Goal: Information Seeking & Learning: Find contact information

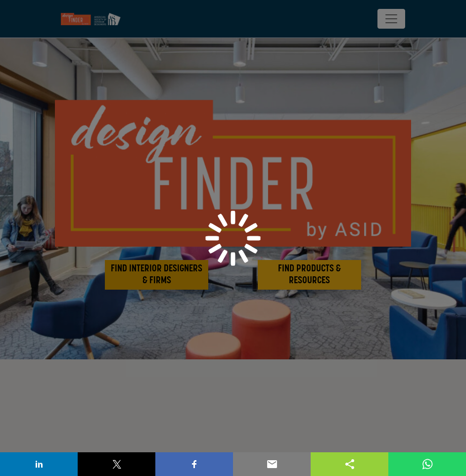
click at [193, 282] on div at bounding box center [233, 238] width 466 height 476
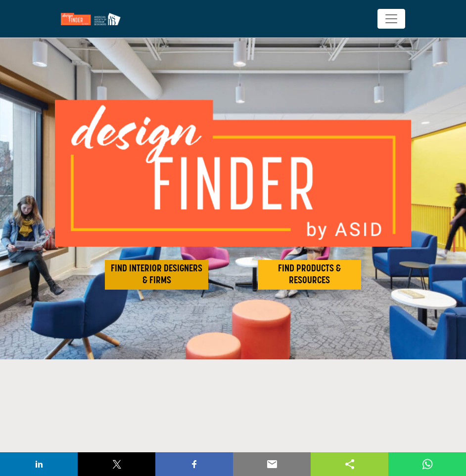
click at [193, 282] on h2 "FIND INTERIOR DESIGNERS & FIRMS" at bounding box center [156, 275] width 97 height 24
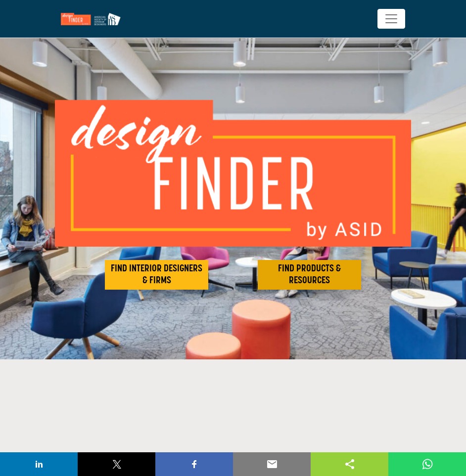
click at [205, 277] on h2 "FIND PRODUCTS & RESOURCES" at bounding box center [156, 275] width 97 height 24
click at [205, 272] on h2 "FIND PRODUCTS & RESOURCES" at bounding box center [156, 275] width 97 height 24
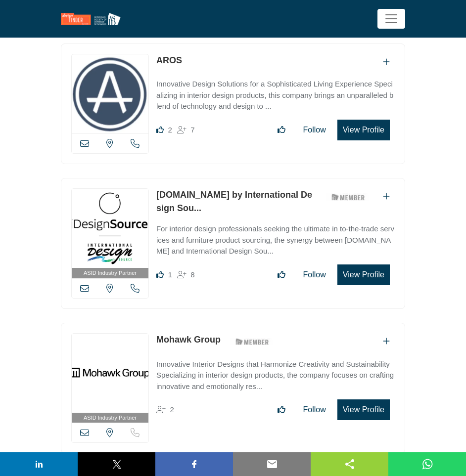
scroll to position [1534, 0]
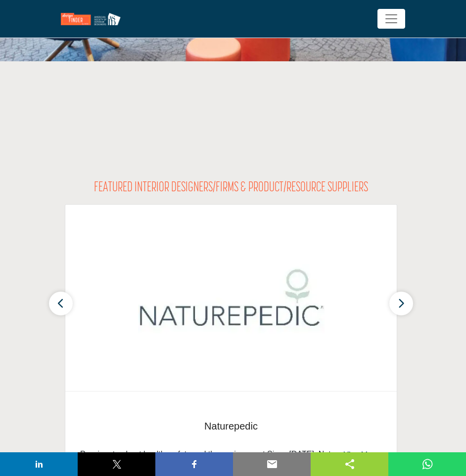
scroll to position [288, 0]
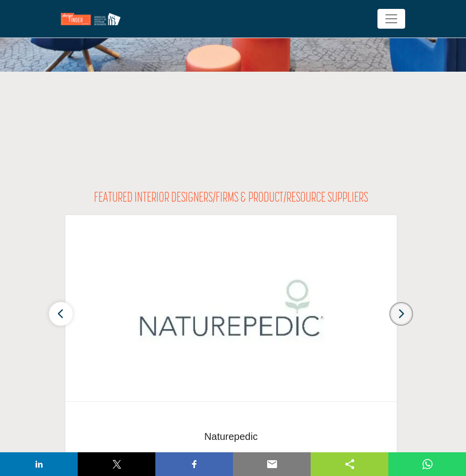
click at [411, 320] on button "button" at bounding box center [401, 314] width 24 height 24
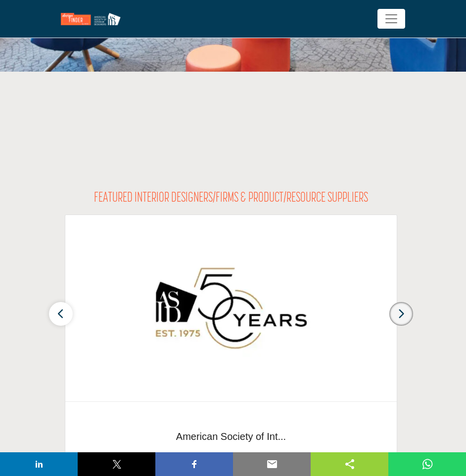
click at [411, 320] on button "button" at bounding box center [401, 314] width 24 height 24
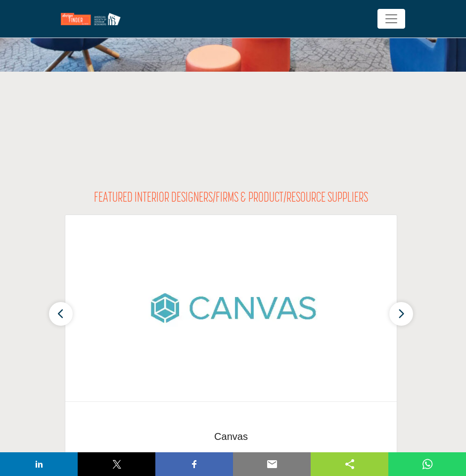
click at [71, 22] on img at bounding box center [93, 19] width 65 height 12
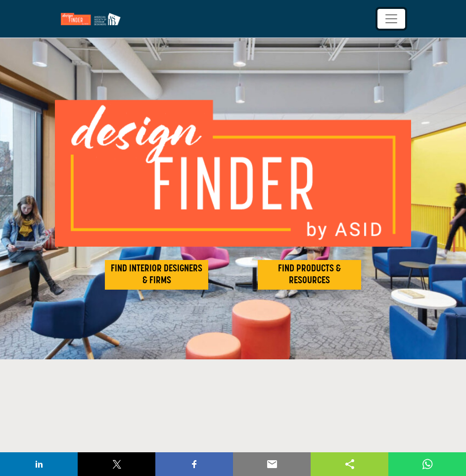
click at [386, 17] on span "Toggle navigation" at bounding box center [391, 18] width 15 height 15
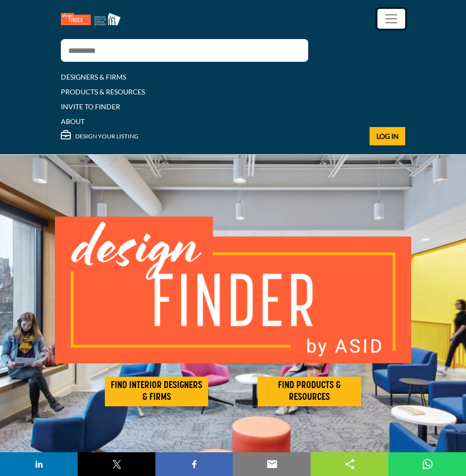
click at [386, 17] on span "Toggle navigation" at bounding box center [391, 18] width 15 height 15
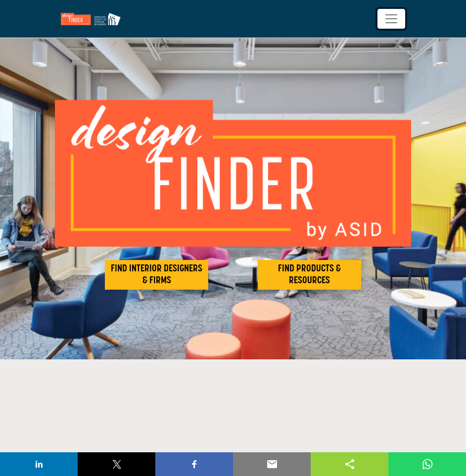
click at [386, 17] on span "Toggle navigation" at bounding box center [391, 18] width 15 height 15
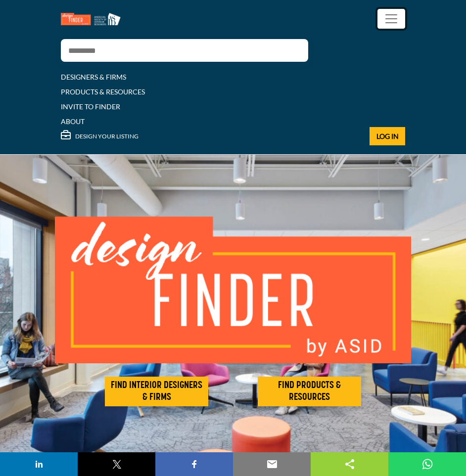
click at [386, 17] on span "Toggle navigation" at bounding box center [391, 18] width 15 height 15
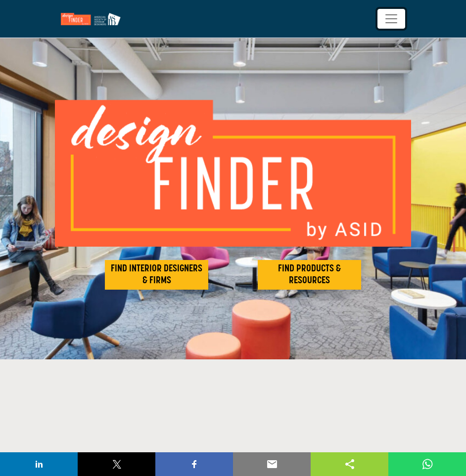
click at [377, 9] on button "Toggle navigation" at bounding box center [391, 19] width 28 height 20
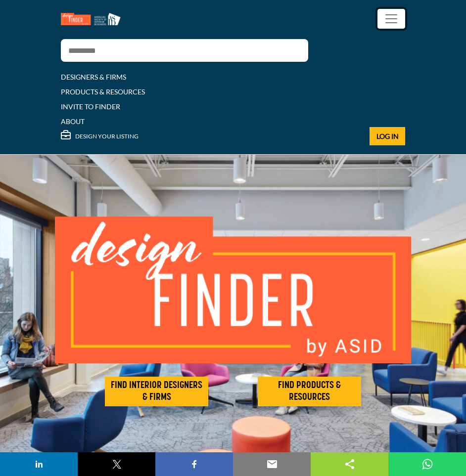
click at [377, 9] on button "Toggle navigation" at bounding box center [391, 19] width 28 height 20
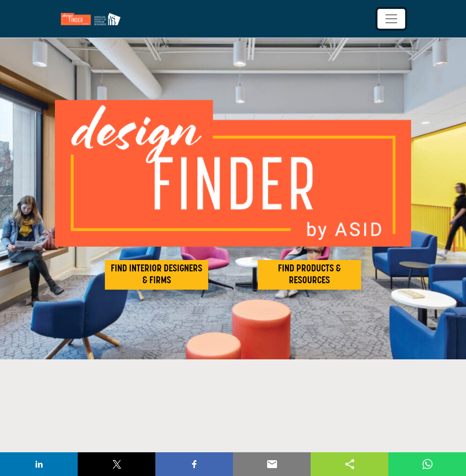
click at [377, 9] on button "Toggle navigation" at bounding box center [391, 19] width 28 height 20
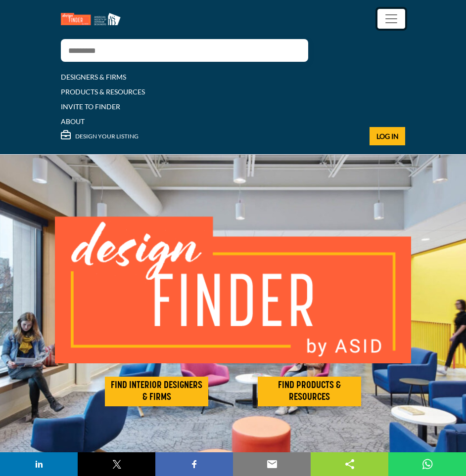
click at [377, 9] on button "Toggle navigation" at bounding box center [391, 19] width 28 height 20
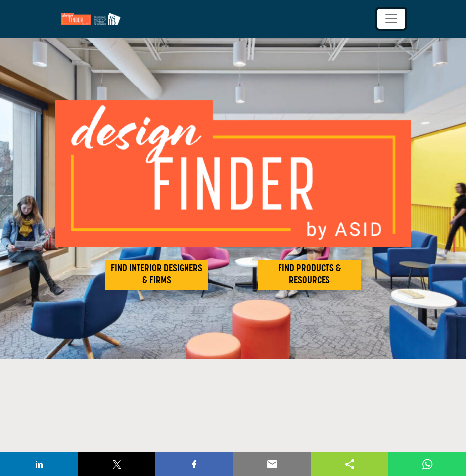
scroll to position [396, 0]
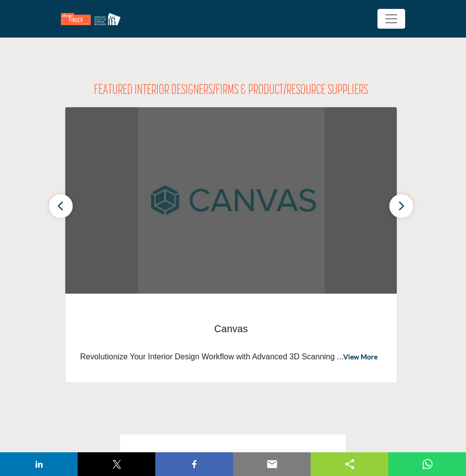
click at [119, 264] on img at bounding box center [230, 200] width 331 height 187
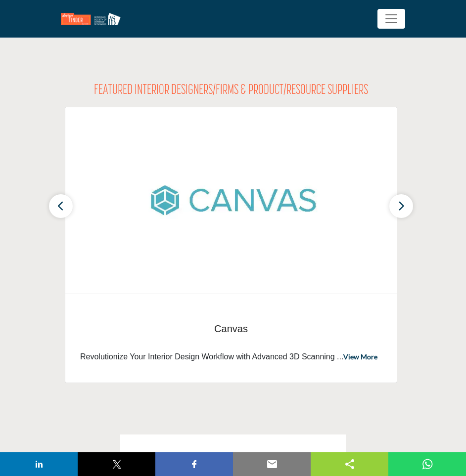
click at [31, 259] on section "FEATURED INTERIOR DESIGNERS/FIRMS & PRODUCT/RESOURCE SUPPLIERS Canvas View More" at bounding box center [233, 189] width 466 height 451
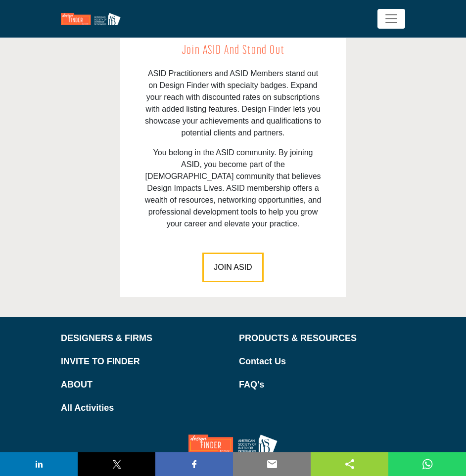
scroll to position [1920, 0]
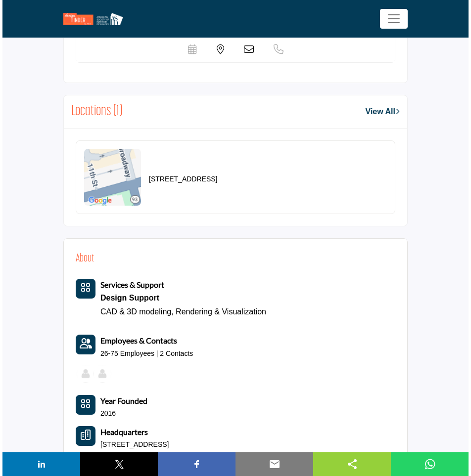
scroll to position [1088, 0]
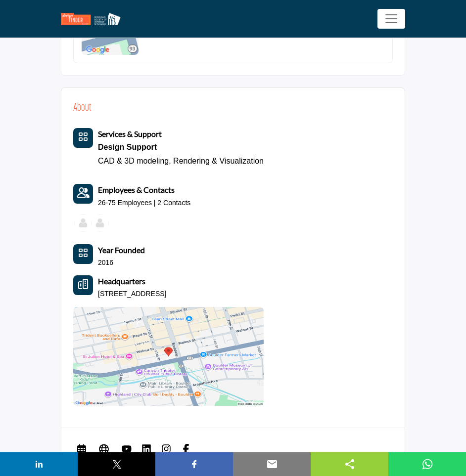
click at [95, 224] on img at bounding box center [100, 223] width 18 height 18
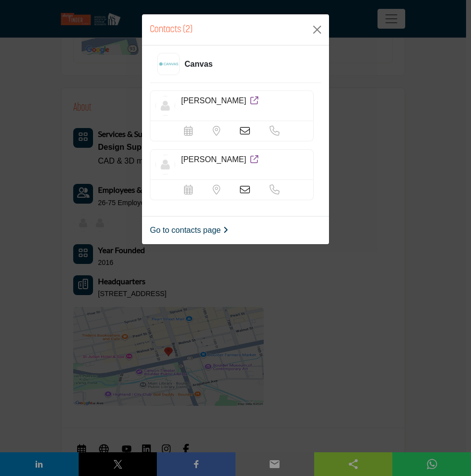
click at [95, 224] on div "Contacts (2) [GEOGRAPHIC_DATA] [PERSON_NAME]" at bounding box center [235, 238] width 471 height 476
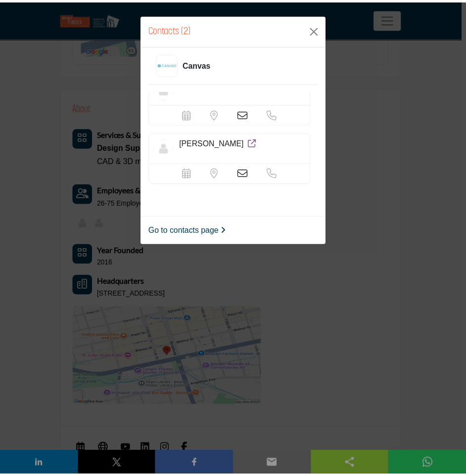
scroll to position [24, 0]
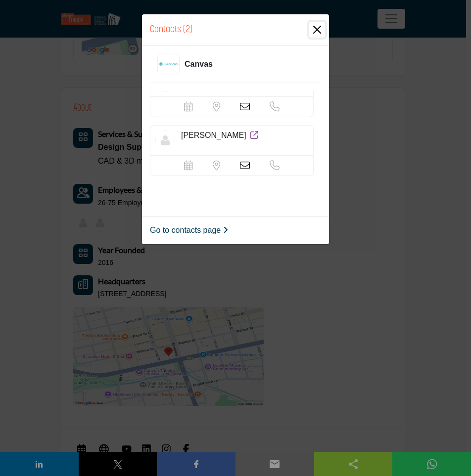
click at [319, 31] on button "Close" at bounding box center [317, 30] width 16 height 16
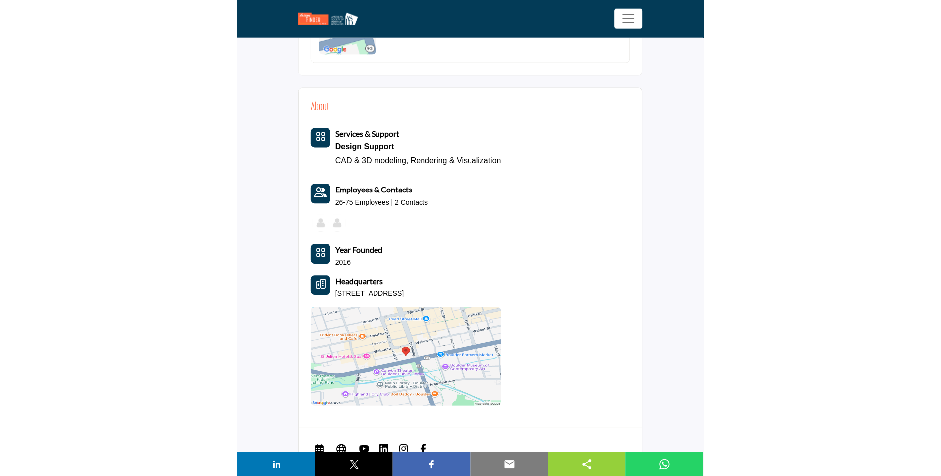
scroll to position [739, 0]
